Goal: Task Accomplishment & Management: Manage account settings

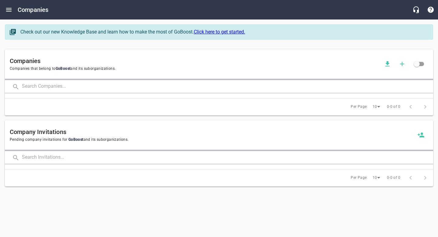
drag, startPoint x: 0, startPoint y: 0, endPoint x: 52, endPoint y: 68, distance: 85.8
click at [56, 84] on input "text" at bounding box center [227, 86] width 411 height 13
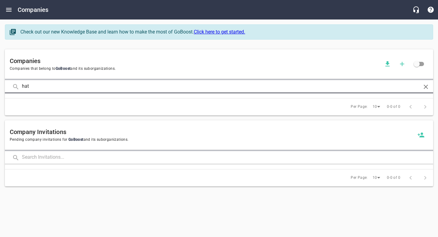
type input "hat"
click button at bounding box center [0, 0] width 0 height 0
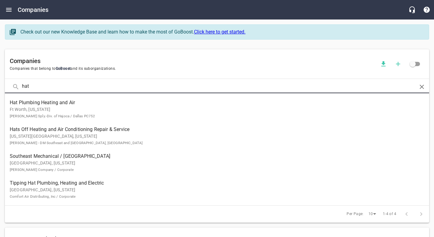
click at [50, 110] on p "Ft Worth, [US_STATE] [PERSON_NAME] Sply.-Div. of Hajoca / Dallas PC752" at bounding box center [212, 112] width 404 height 13
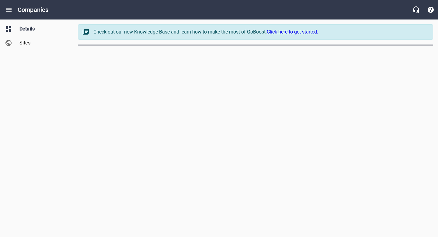
select select "[US_STATE]"
select select "62"
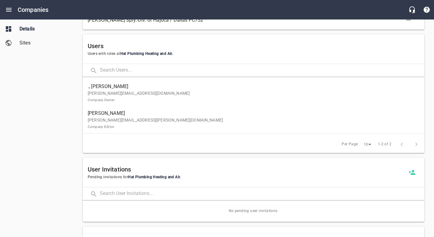
scroll to position [301, 0]
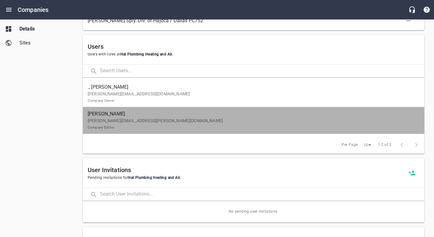
click at [183, 128] on p "[PERSON_NAME][EMAIL_ADDRESS][PERSON_NAME][DOMAIN_NAME] Company Editor" at bounding box center [251, 123] width 327 height 13
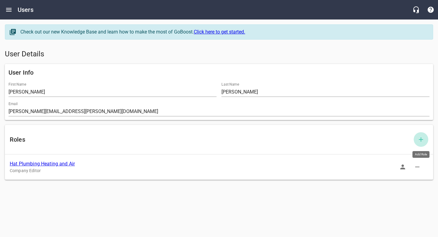
click at [423, 140] on icon "button" at bounding box center [421, 139] width 7 height 7
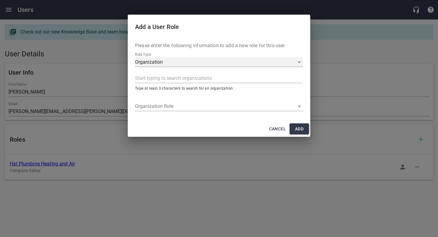
click at [146, 66] on div "Organization" at bounding box center [219, 62] width 168 height 10
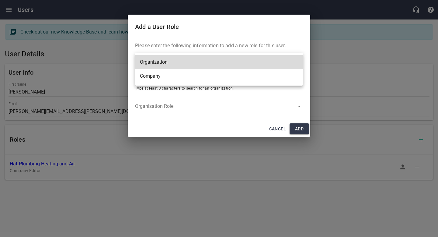
click at [151, 77] on li "Company" at bounding box center [219, 76] width 168 height 14
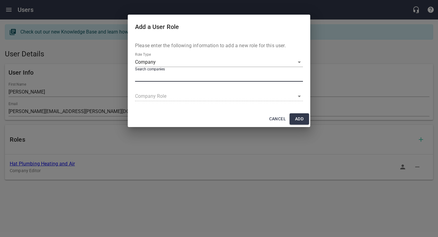
click at [152, 78] on input "text" at bounding box center [218, 77] width 166 height 10
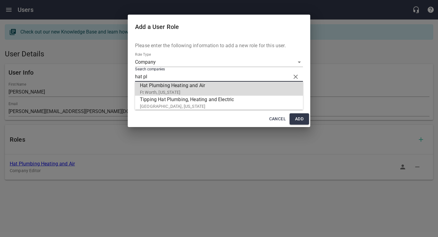
click at [149, 87] on span "Hat Plumbing Heating and Air" at bounding box center [216, 85] width 153 height 7
type input "Hat Plumbing Heating and Air"
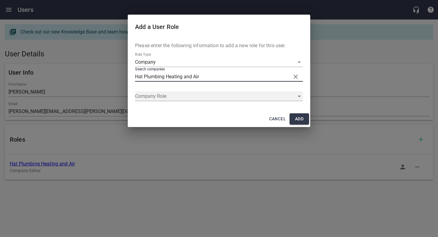
click at [155, 98] on div "​" at bounding box center [219, 96] width 168 height 10
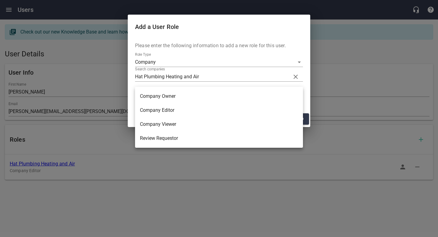
click at [160, 97] on li "Company Owner" at bounding box center [219, 96] width 168 height 14
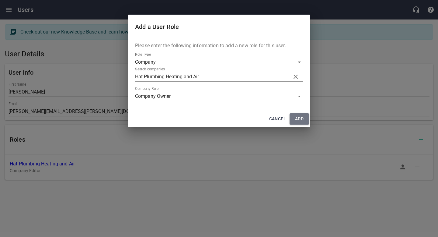
click at [298, 118] on span "Add" at bounding box center [300, 119] width 10 height 8
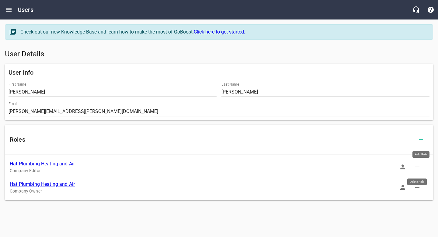
click at [417, 168] on icon "button" at bounding box center [417, 166] width 7 height 7
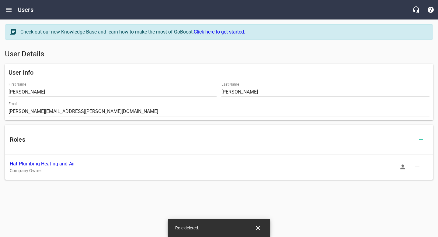
click at [37, 163] on link "Hat Plumbing Heating and Air" at bounding box center [42, 164] width 65 height 6
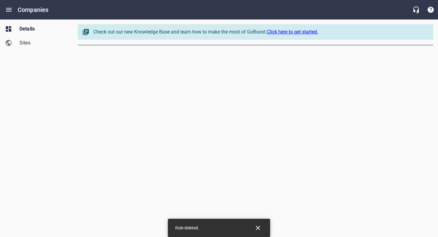
select select "[US_STATE]"
select select "62"
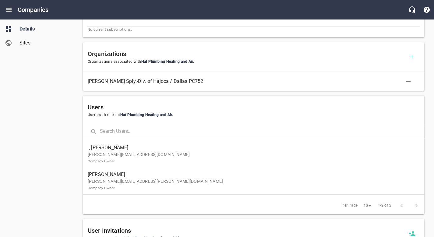
scroll to position [151, 0]
